Goal: Information Seeking & Learning: Learn about a topic

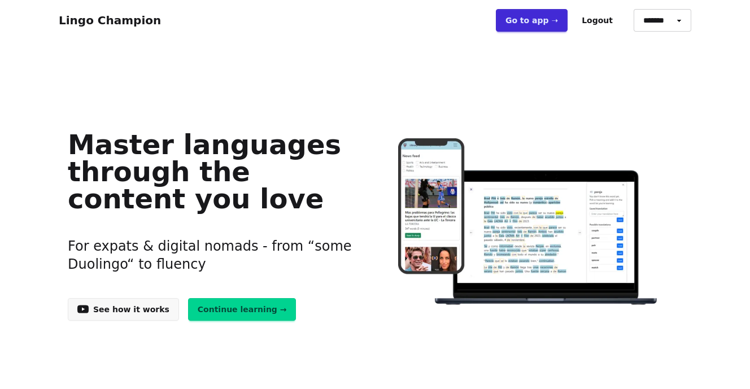
click at [535, 19] on link "Go to app ➝" at bounding box center [532, 20] width 72 height 23
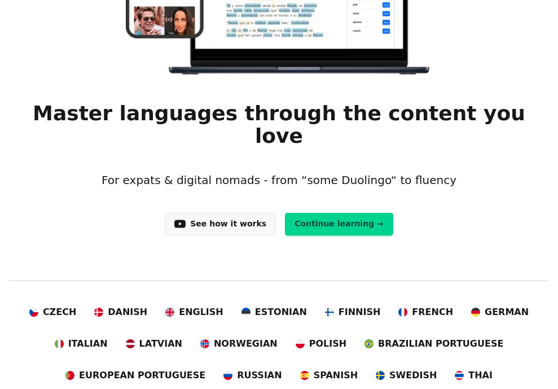
scroll to position [190, 0]
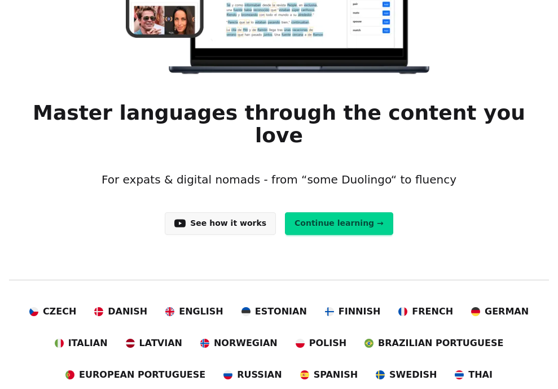
click at [365, 212] on link "Continue learning →" at bounding box center [339, 223] width 108 height 23
